Goal: Task Accomplishment & Management: Use online tool/utility

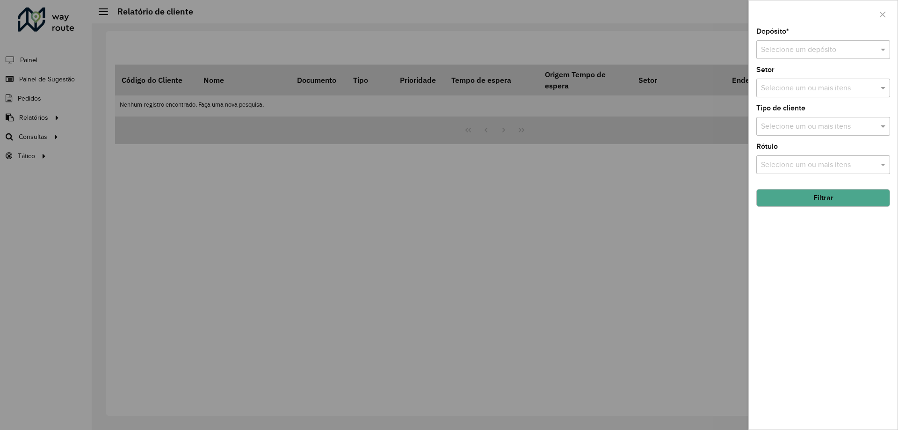
click at [420, 209] on div at bounding box center [449, 215] width 898 height 430
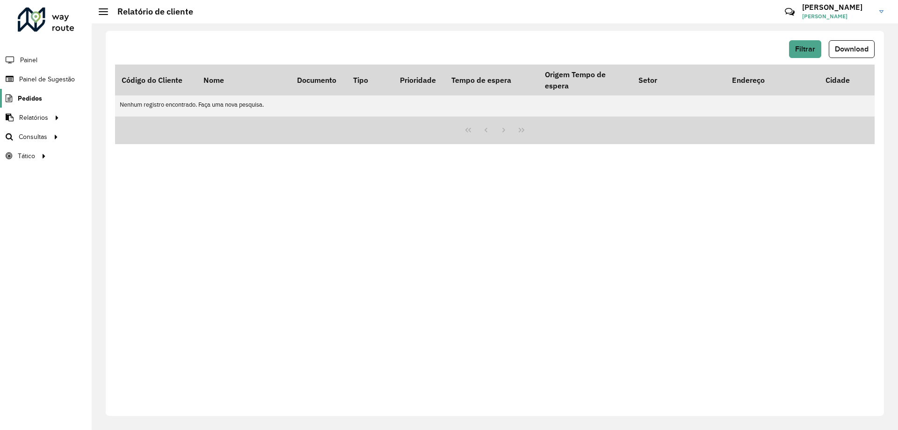
click at [15, 103] on link "Pedidos" at bounding box center [21, 98] width 42 height 19
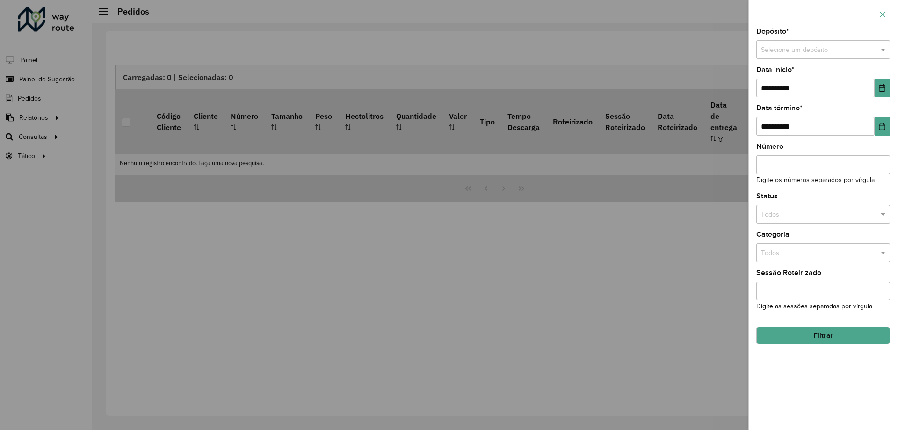
click at [886, 16] on button "button" at bounding box center [882, 14] width 15 height 15
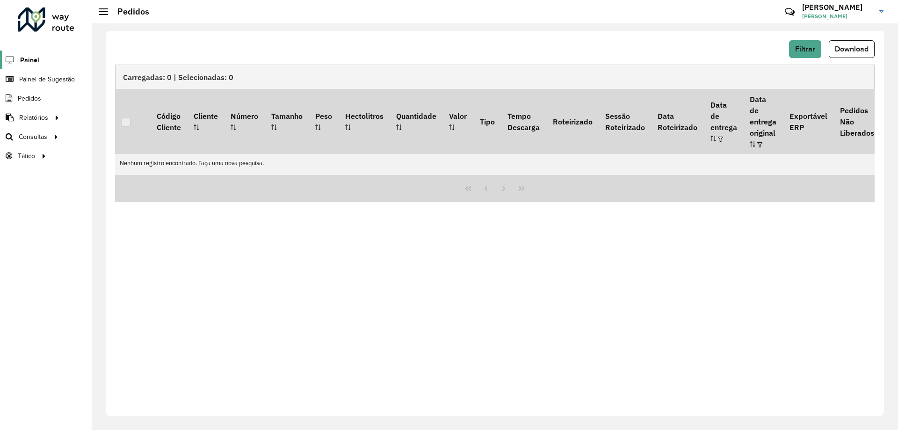
click at [33, 58] on span "Painel" at bounding box center [29, 60] width 19 height 10
click at [53, 104] on li "Pedidos" at bounding box center [46, 98] width 92 height 19
click at [33, 96] on span "Pedidos" at bounding box center [30, 99] width 24 height 10
click at [808, 47] on span "Filtrar" at bounding box center [805, 49] width 20 height 8
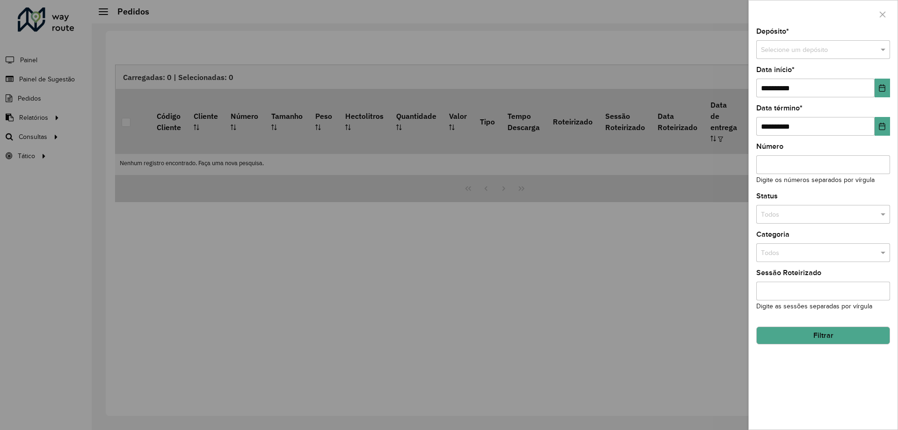
click at [804, 49] on input "text" at bounding box center [814, 50] width 106 height 10
click at [795, 90] on span "CDD Brasilia - XB" at bounding box center [785, 90] width 51 height 7
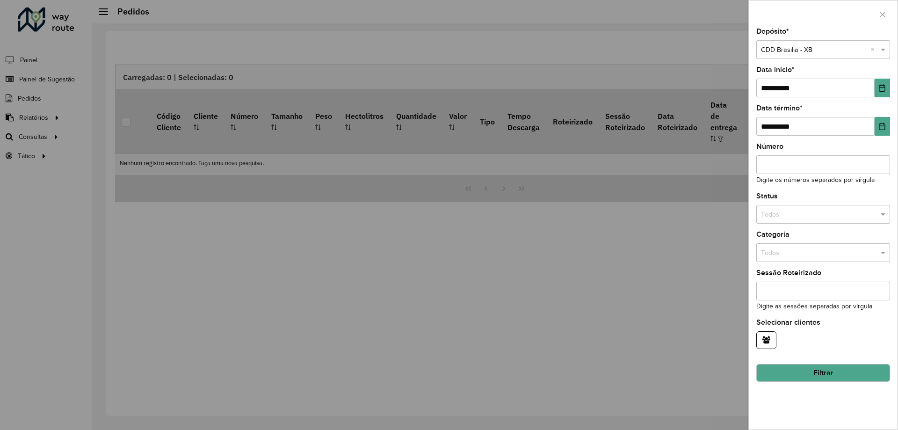
click at [846, 380] on button "Filtrar" at bounding box center [823, 373] width 134 height 18
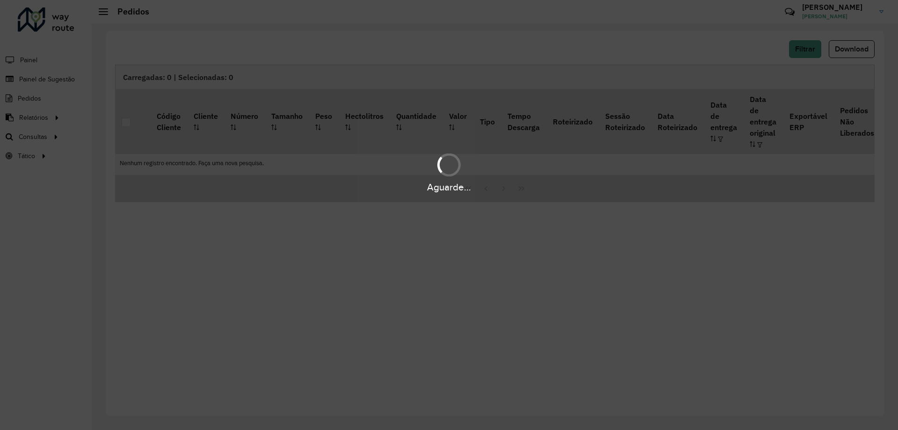
click at [392, 44] on div "Aguarde..." at bounding box center [449, 215] width 898 height 430
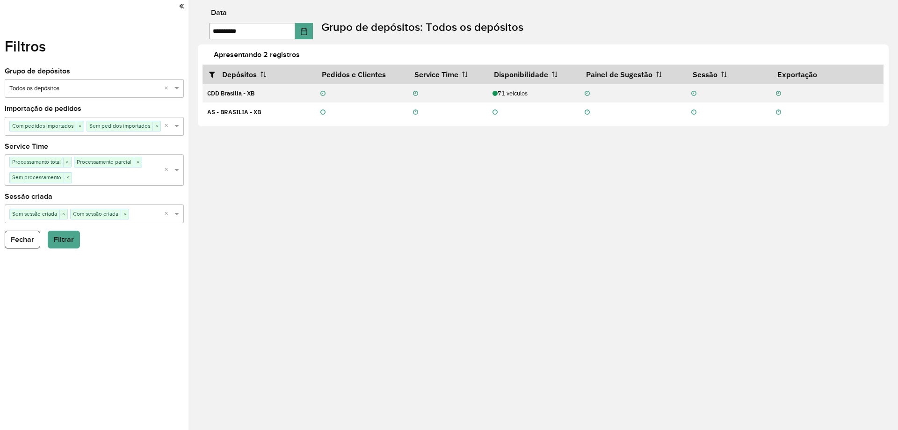
click at [182, 5] on icon at bounding box center [181, 6] width 5 height 8
